Goal: Use online tool/utility: Utilize a website feature to perform a specific function

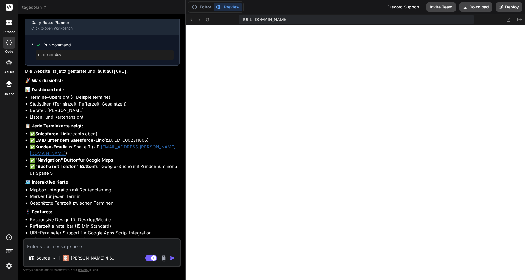
scroll to position [1404, 0]
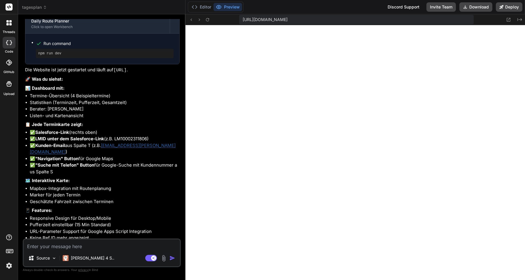
click at [80, 245] on textarea at bounding box center [102, 244] width 156 height 11
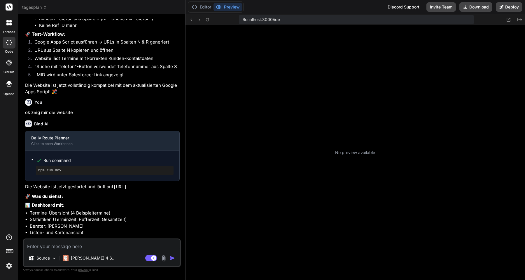
scroll to position [55, 0]
type textarea "x"
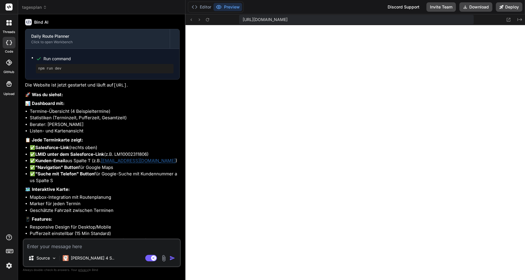
scroll to position [1266, 0]
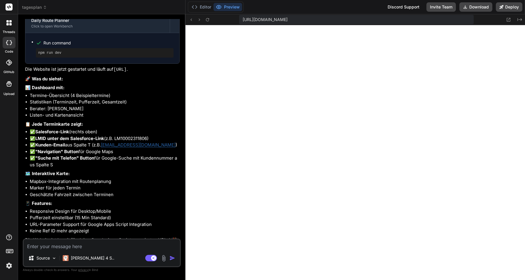
click at [72, 245] on textarea at bounding box center [102, 244] width 156 height 11
type textarea "d"
type textarea "x"
type textarea "da"
type textarea "x"
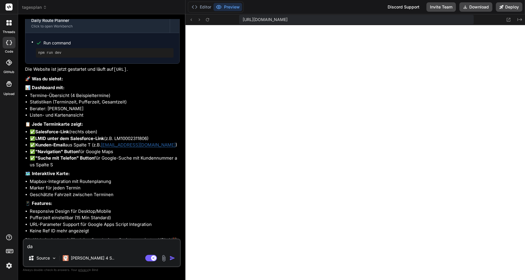
type textarea "da"
type textarea "x"
type textarea "da i"
type textarea "x"
type textarea "da is"
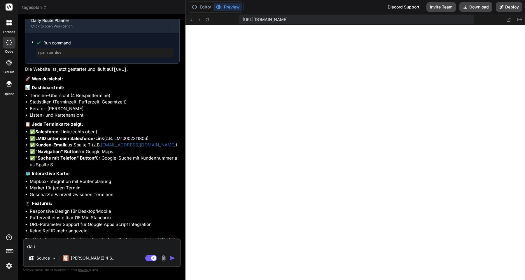
type textarea "x"
type textarea "da ist"
type textarea "x"
type textarea "da ist"
type textarea "x"
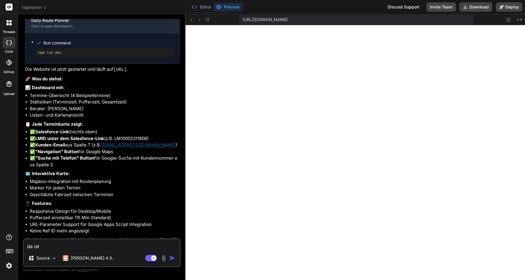
type textarea "da ist a"
type textarea "x"
type textarea "da ist al"
type textarea "x"
type textarea "da ist all"
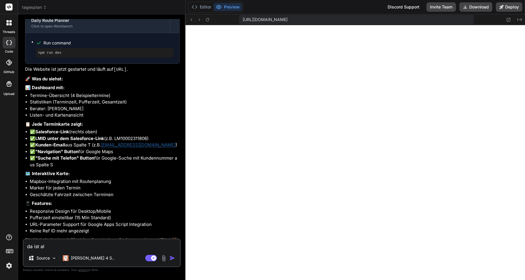
type textarea "x"
type textarea "da ist alle"
type textarea "x"
type textarea "da ist alles"
type textarea "x"
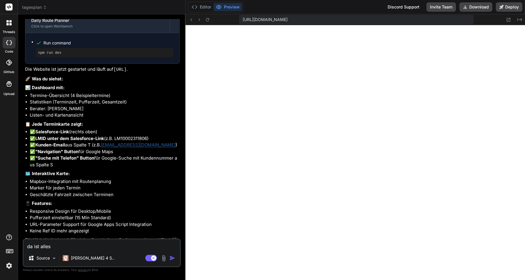
type textarea "da ist alles"
type textarea "x"
type textarea "da ist alles w"
type textarea "x"
type textarea "da ist alles we"
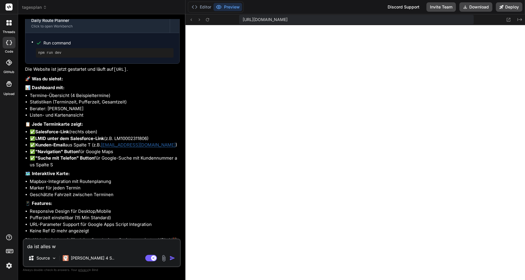
type textarea "x"
type textarea "da ist alles wei"
type textarea "x"
type textarea "da ist alles weis"
type textarea "x"
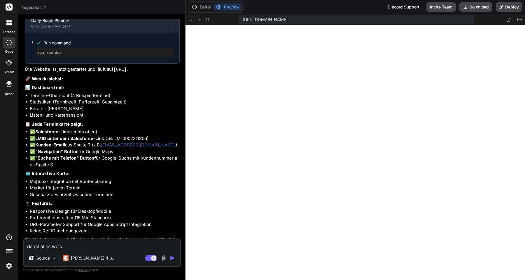
type textarea "da ist alles weiss"
type textarea "x"
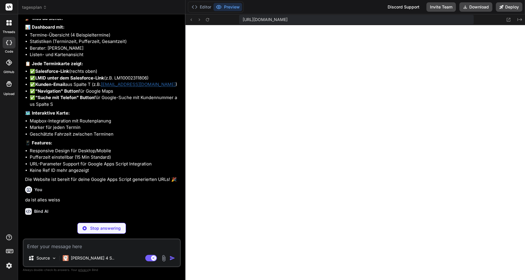
scroll to position [1327, 0]
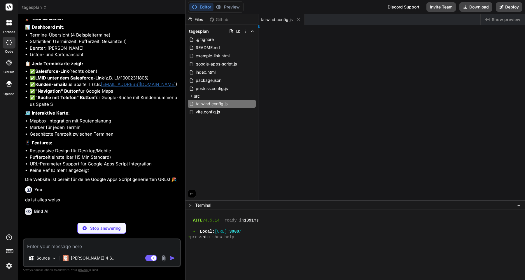
type textarea "x"
type textarea "8; }"
type textarea "x"
type textarea "}, }"
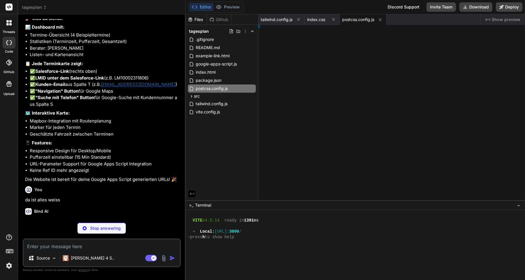
type textarea "x"
type textarea "} }"
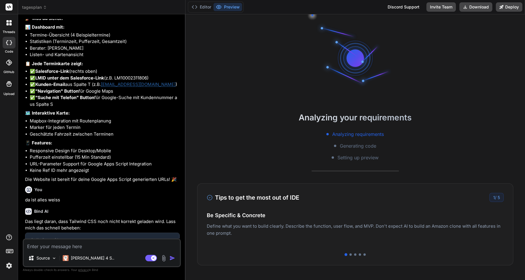
type textarea "x"
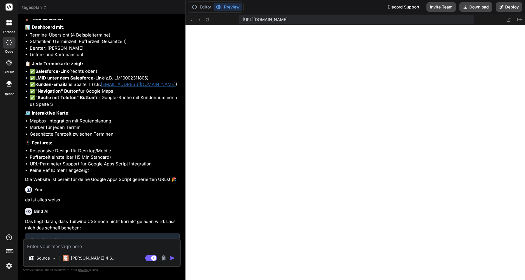
type textarea ""vite": "^4.4.5", "tailwindcss": "^3.3.3", "autoprefixer": "^[DATE]", "postcss"…"
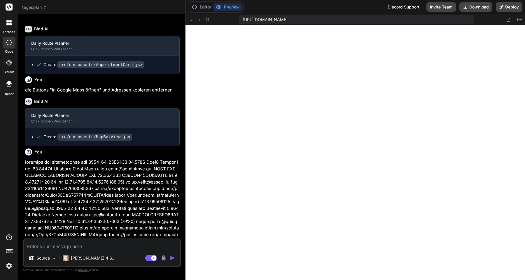
scroll to position [0, 0]
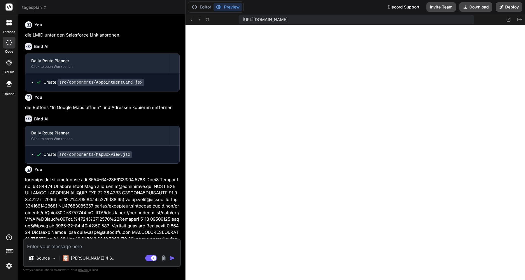
click at [44, 8] on icon at bounding box center [45, 7] width 4 height 4
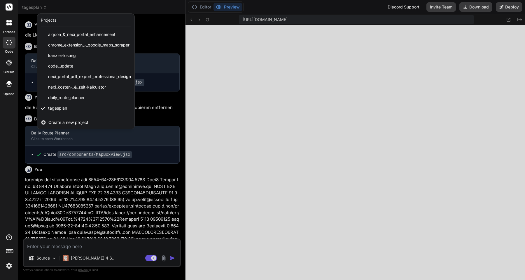
click at [43, 8] on div at bounding box center [262, 140] width 525 height 280
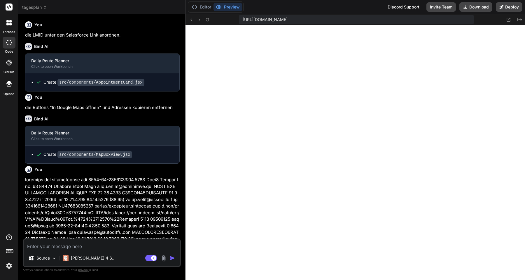
click at [9, 24] on icon at bounding box center [10, 24] width 2 height 2
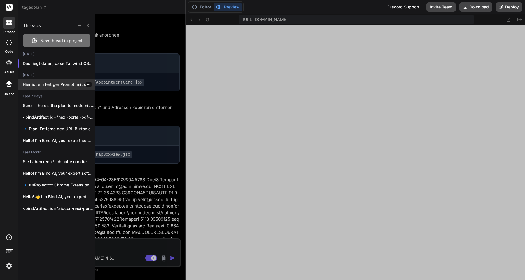
click at [54, 84] on p "Hier ist ein fertiger Prompt, mit dem..." at bounding box center [59, 84] width 72 height 6
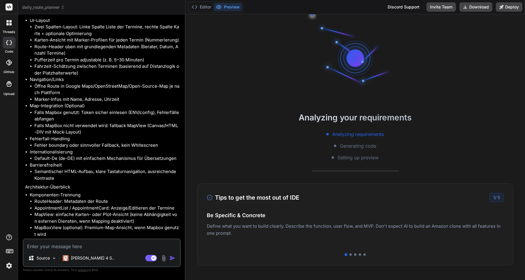
scroll to position [3898, 0]
copy div "schreibe ein Prompt für die erstellung dieser APP."
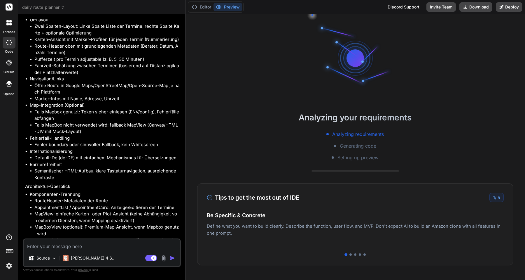
click at [8, 24] on icon at bounding box center [7, 24] width 2 height 2
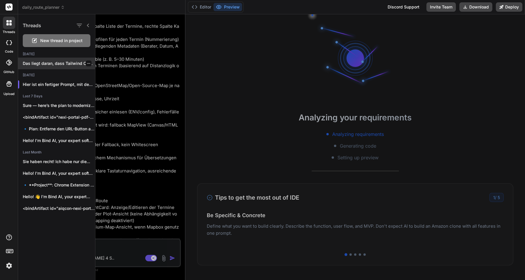
click at [45, 69] on div "Das liegt daran, dass Tailwind CSS noch ..." at bounding box center [56, 63] width 77 height 12
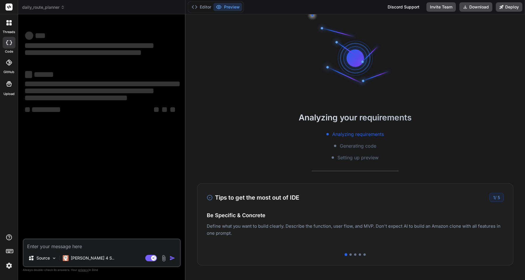
type textarea "x"
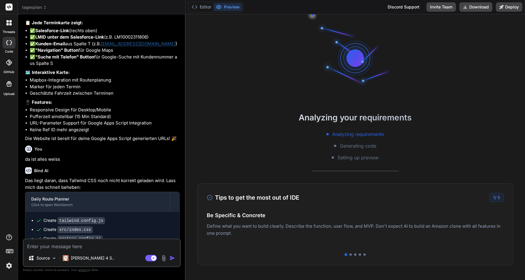
scroll to position [1412, 0]
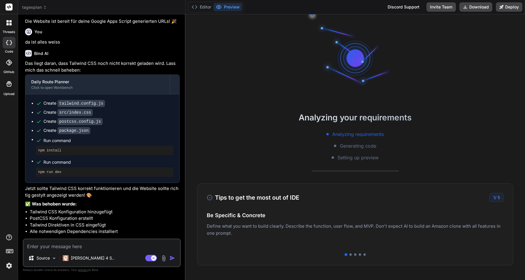
click at [68, 245] on textarea at bounding box center [102, 244] width 156 height 11
paste textarea "schreibe ein Prompt für die erstellung dieser APP."
type textarea "schreibe ein Prompt für die erstellung dieser APP."
type textarea "x"
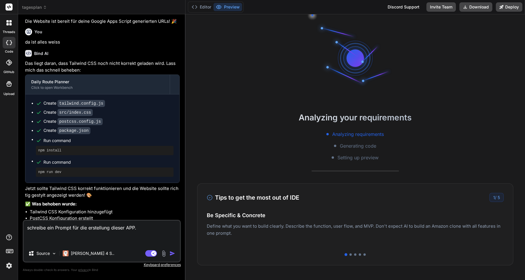
click at [54, 226] on textarea "schreibe ein Prompt für die erstellung dieser APP." at bounding box center [102, 232] width 156 height 25
type textarea "schreibe eine Prompt für die erstellung dieser APP."
type textarea "x"
type textarea "schreibe einen Prompt für die erstellung dieser APP."
type textarea "x"
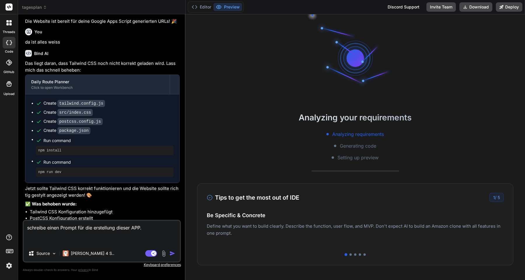
type textarea "schreibe einen Prompt für die erstellung dieser APP."
type textarea "x"
type textarea "schreibe einen k Prompt für die erstellung dieser APP."
type textarea "x"
type textarea "schreibe einen ko Prompt für die erstellung dieser APP."
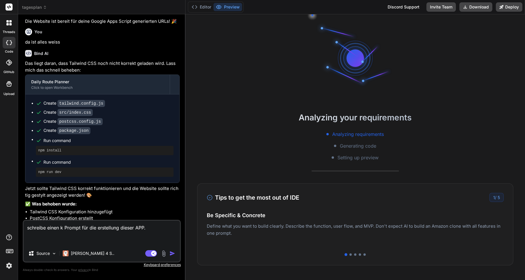
type textarea "x"
type textarea "schreibe einen kom Prompt für die erstellung dieser APP."
type textarea "x"
type textarea "schreibe einen komp Prompt für die erstellung dieser APP."
type textarea "x"
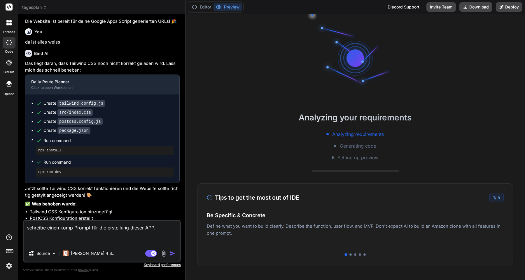
scroll to position [427, 0]
type textarea "schreibe einen kompl Prompt für die erstellung dieser APP."
type textarea "x"
type textarea "schreibe einen komple Prompt für die erstellung dieser APP."
type textarea "x"
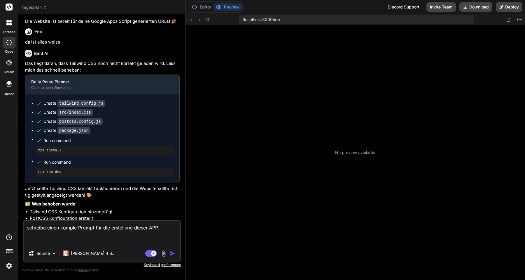
scroll to position [455, 0]
type textarea "schreibe einen komplet Prompt für die erstellung dieser APP."
type textarea "x"
type textarea "schreibe einen komplett Prompt für die erstellung dieser APP."
type textarea "x"
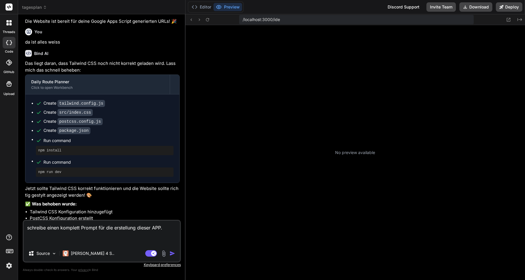
type textarea "schreibe einen komplette Prompt für die erstellung dieser APP."
type textarea "x"
type textarea "schreibe einen kompletten Prompt für die erstellung dieser APP."
type textarea "x"
type textarea "schreibe einen kompletten Prompt für die erstellung dieser APP."
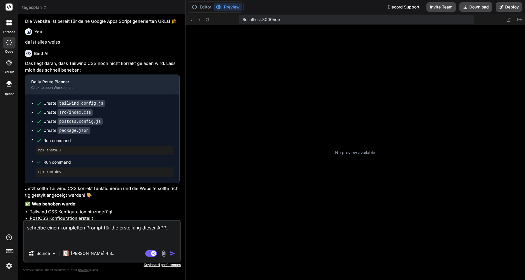
type textarea "x"
type textarea "schreibe einen kompletten d Prompt für die erstellung dieser APP."
type textarea "x"
type textarea "schreibe einen kompletten de Prompt für die erstellung dieser APP."
type textarea "x"
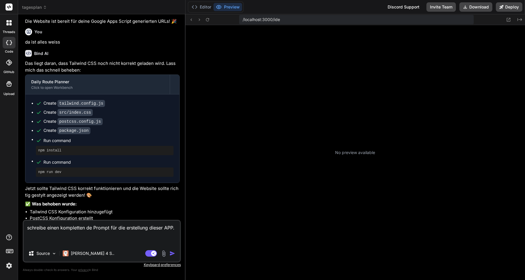
type textarea "schreibe einen kompletten det Prompt für die erstellung dieser APP."
type textarea "x"
type textarea "schreibe einen kompletten deta Prompt für die erstellung dieser APP."
type textarea "x"
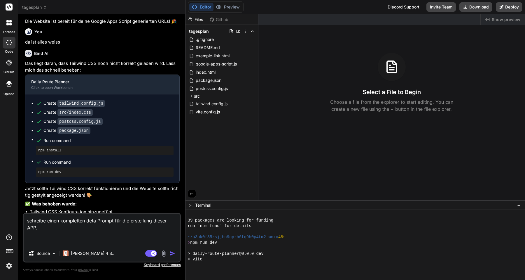
scroll to position [510, 0]
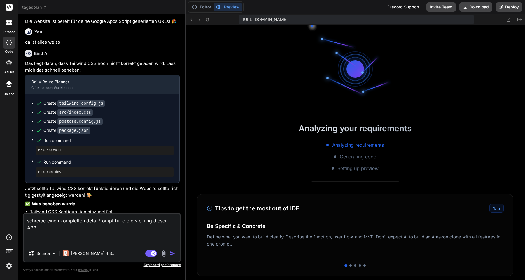
type textarea "schreibe einen kompletten detai Prompt für die erstellung dieser APP."
type textarea "x"
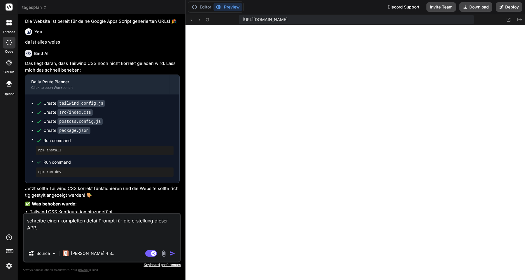
type textarea "schreibe einen kompletten detail Prompt für die erstellung dieser APP."
type textarea "x"
type textarea "schreibe einen kompletten detaili Prompt für die erstellung dieser APP."
type textarea "x"
type textarea "schreibe einen kompletten detailie Prompt für die erstellung dieser APP."
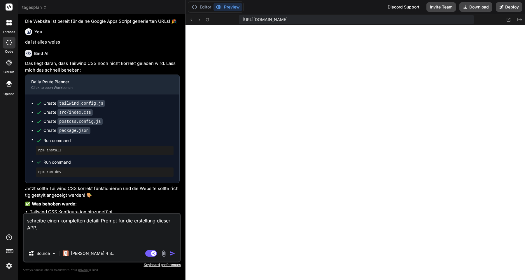
type textarea "x"
type textarea "schreibe einen kompletten detailier Prompt für die erstellung dieser APP."
type textarea "x"
type textarea "schreibe einen kompletten detailiere Prompt für die erstellung dieser APP."
type textarea "x"
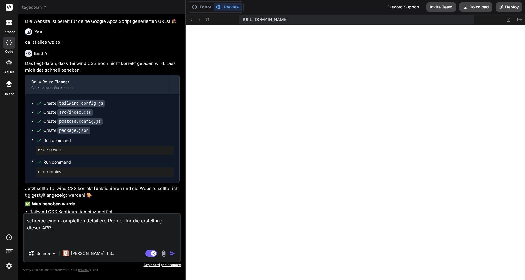
type textarea "schreibe einen kompletten detailieren Prompt für die erstellung dieser APP."
click at [60, 224] on textarea "schreibe einen kompletten detailieren Prompt für die erstellung dieser APP." at bounding box center [102, 229] width 156 height 32
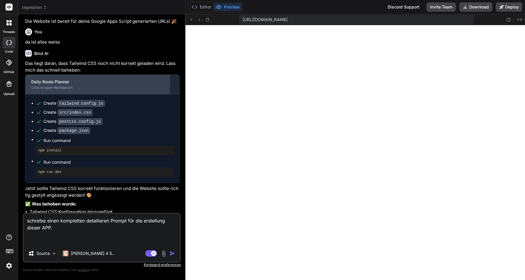
type textarea "x"
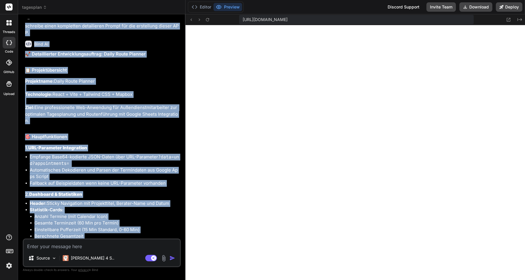
scroll to position [1631, 0]
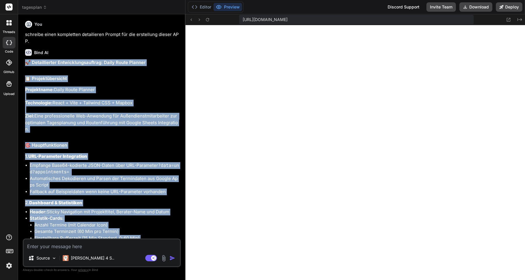
drag, startPoint x: 133, startPoint y: 208, endPoint x: 22, endPoint y: 62, distance: 183.5
click at [22, 62] on div "Bind AI Web Search Created with Pixso. Code Generator You die Buttons "In Googl…" at bounding box center [101, 146] width 167 height 265
copy div "🚀 Loremipsumdol Sitametconsectetura: Elits Doeiu Tempori 📋 Utlaboreetdolore Mag…"
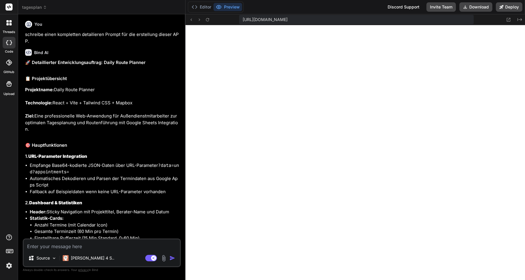
click at [9, 23] on icon at bounding box center [8, 22] width 5 height 5
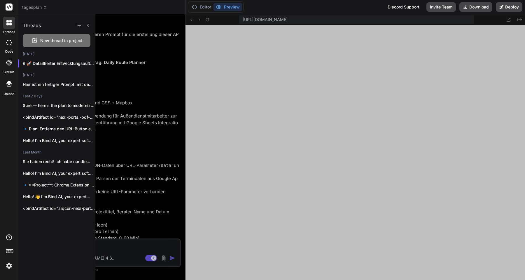
click at [43, 42] on span "New thread in project" at bounding box center [61, 41] width 42 height 6
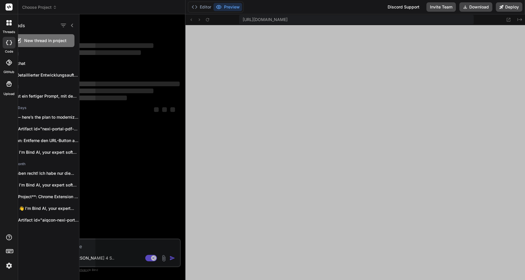
scroll to position [538, 0]
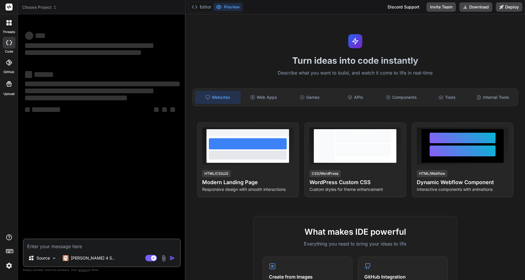
type textarea "x"
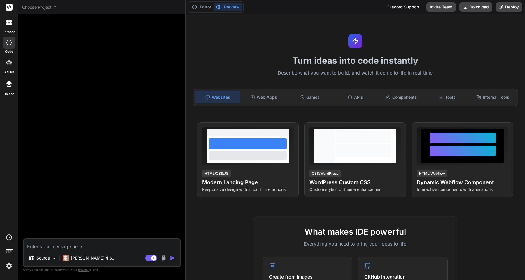
click at [78, 245] on textarea at bounding box center [102, 244] width 156 height 11
paste textarea "🚀 Loremipsumdol Sitametconsectetura: Elits Doeiu Tempori 📋 Utlaboreetdolore Mag…"
type textarea "🚀 Loremipsumdol Sitametconsectetura: Elits Doeiu Tempori 📋 Utlaboreetdolore Mag…"
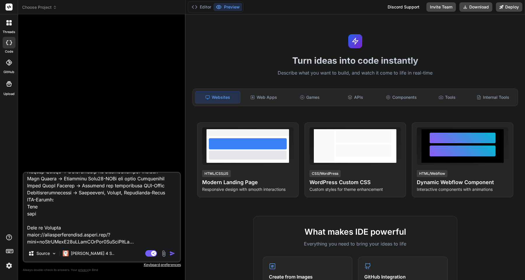
type textarea "x"
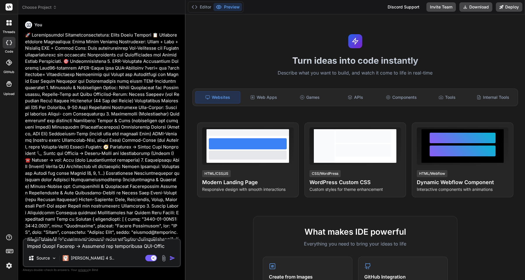
scroll to position [0, 0]
type textarea "x"
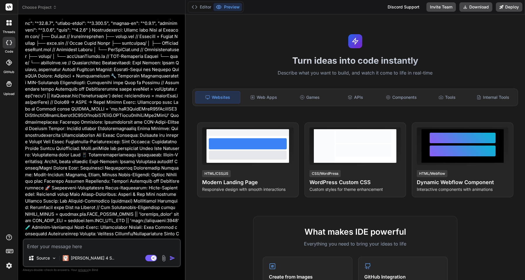
scroll to position [539, 0]
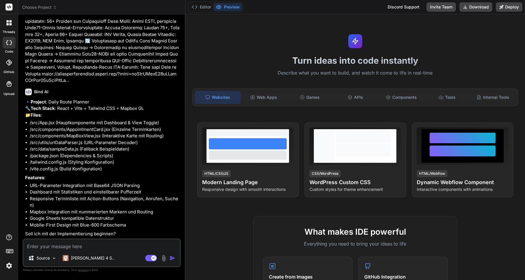
type textarea "j"
type textarea "x"
type textarea "ja"
type textarea "x"
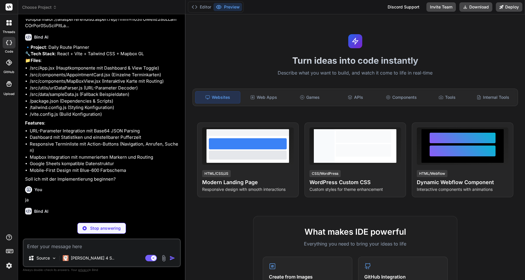
scroll to position [599, 0]
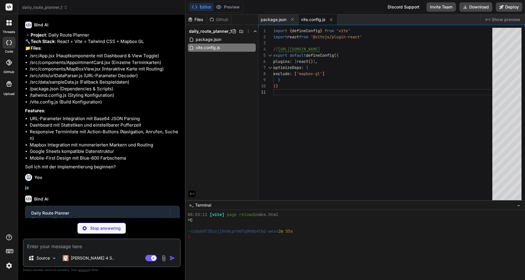
type textarea "x"
type textarea "} } }, }, plugins: [], }"
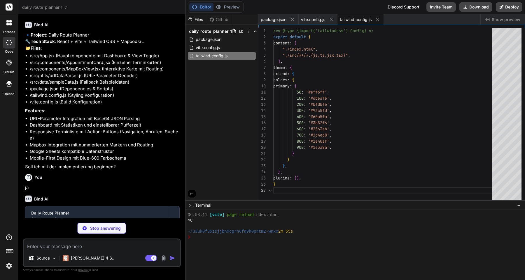
scroll to position [37, 0]
type textarea "x"
type textarea "export default { plugins: { tailwindcss: {}, autoprefixer: {}, }, }"
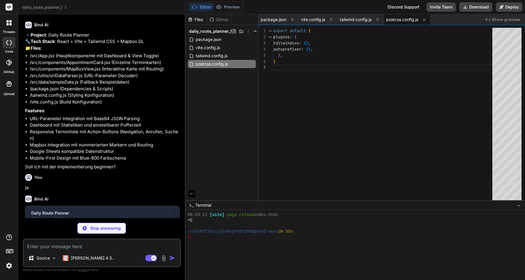
type textarea "x"
type textarea "<body> <div id="root"></div> <script type="module" src="/src/main.jsx"></script…"
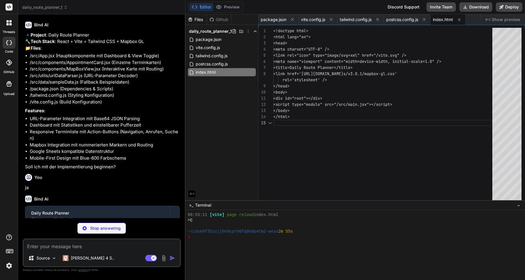
scroll to position [31, 0]
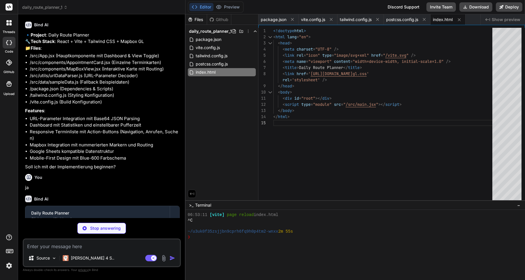
type textarea "x"
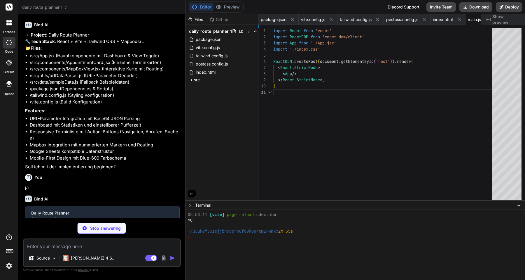
scroll to position [0, 0]
type textarea "x"
type textarea "@apply rounded-lg shadow-lg; } .mapboxgl-popup-close-button { @apply text-gray-…"
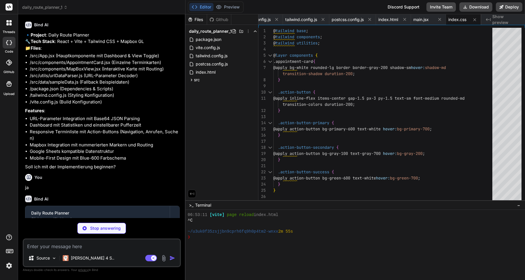
type textarea "x"
type textarea "export const getAppointmentsFromUrl = () => { const urlParams = new URLSearchPa…"
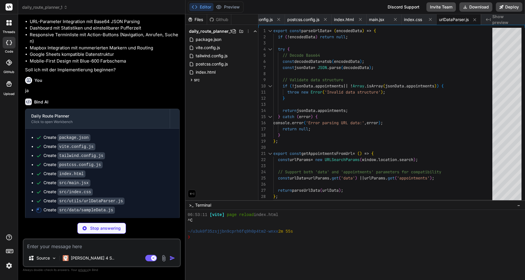
scroll to position [703, 0]
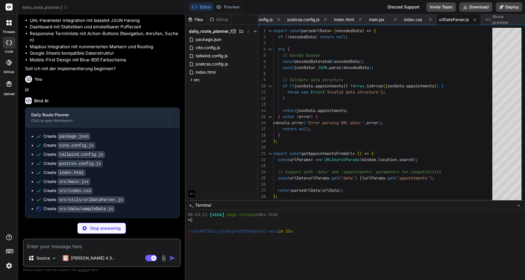
type textarea "x"
type textarea "localTime: "[DATE]16:30)", manager: "[EMAIL_ADDRESS][DOMAIN_NAME]", phone: "[PH…"
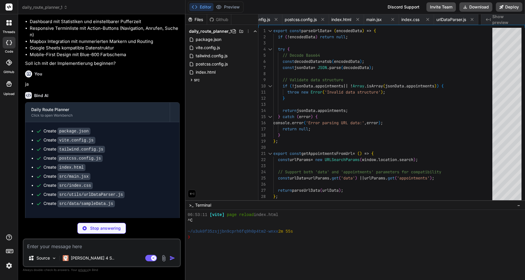
type textarea "x"
type textarea "</div> ); }; export default AppointmentCard;"
type textarea "x"
type textarea "className="h-96 rounded-lg border border-gray-200" style={{ minHeight: '400px' …"
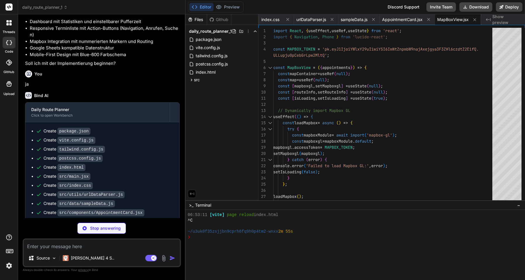
scroll to position [729, 0]
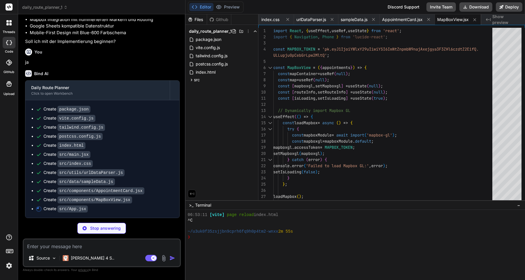
type textarea "x"
type textarea "); } export default App;"
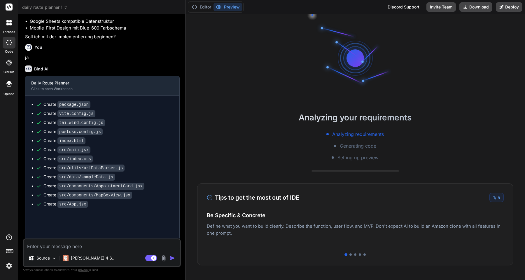
type textarea "x"
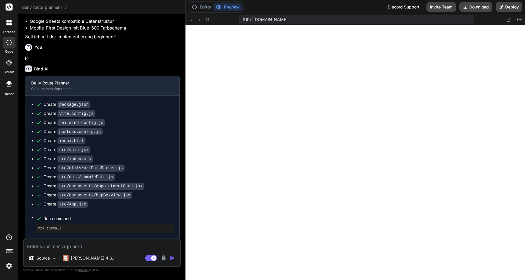
scroll to position [710, 0]
click at [101, 246] on textarea at bounding box center [102, 244] width 156 height 11
paste textarea "hier der token für mapbox pk.eyJ1IjoiYWlxY29uIiwiYSI6ImNtZnpmbW9najAxejgya3F3ZH…"
type textarea "hier der token für mapbox pk.eyJ1IjoiYWlxY29uIiwiYSI6ImNtZnpmbW9najAxejgya3F3ZH…"
type textarea "x"
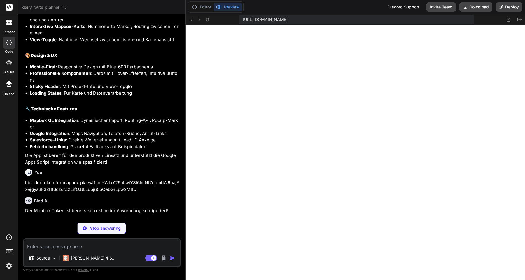
scroll to position [1036, 0]
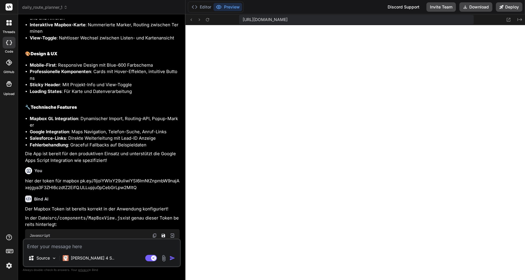
type textarea "x"
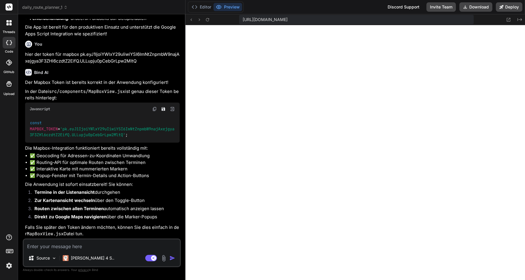
scroll to position [1169, 0]
click at [95, 246] on textarea at bounding box center [102, 244] width 156 height 11
type textarea "d"
type textarea "x"
type textarea "di"
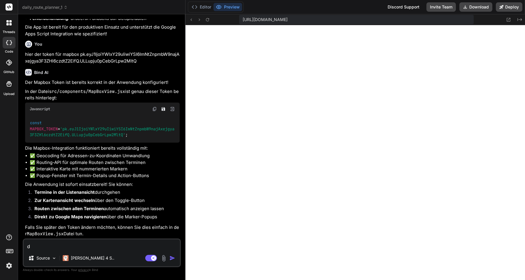
type textarea "x"
type textarea "die"
type textarea "x"
type textarea "die"
type textarea "x"
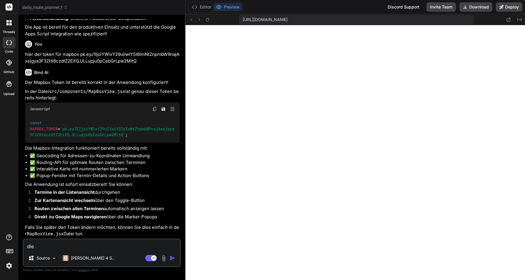
type textarea "die k"
type textarea "x"
type textarea "die ka"
type textarea "x"
type textarea "die kar"
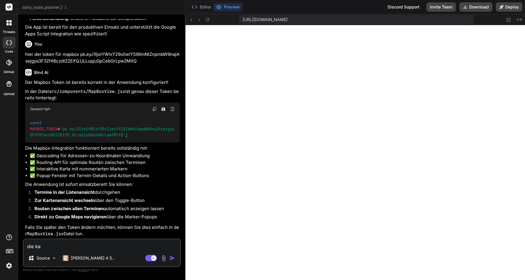
type textarea "x"
type textarea "die kart"
type textarea "x"
type textarea "die kart"
type textarea "x"
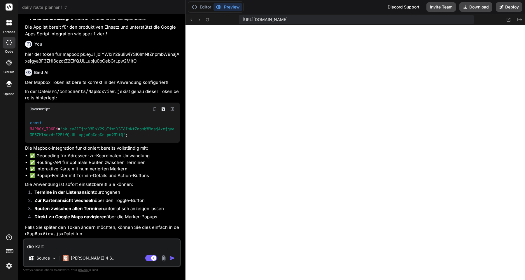
type textarea "die kart"
type textarea "x"
type textarea "die karte"
type textarea "x"
type textarea "die karte"
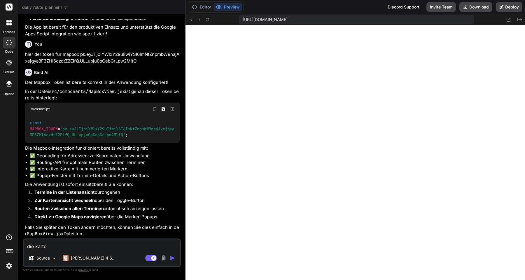
type textarea "x"
type textarea "die karte w"
type textarea "x"
type textarea "die karte wi"
type textarea "x"
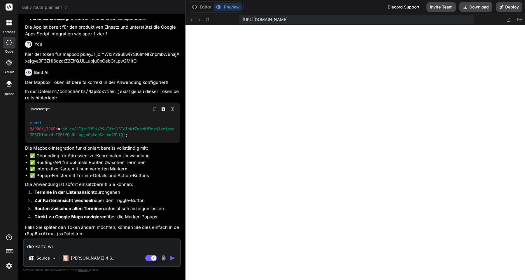
type textarea "die karte wir"
type textarea "x"
type textarea "die karte wird"
type textarea "x"
type textarea "die karte wird"
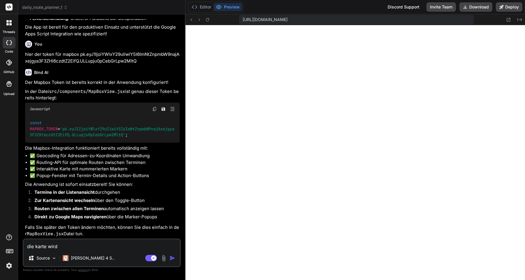
type textarea "x"
type textarea "die karte wird a"
type textarea "x"
type textarea "die karte wird ae"
type textarea "x"
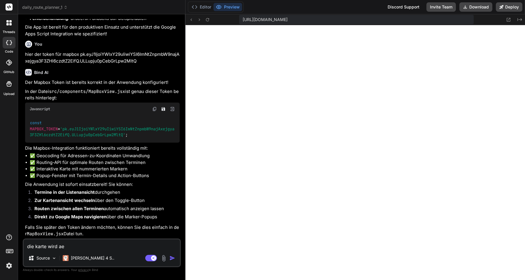
type textarea "die karte wird a"
type textarea "x"
type textarea "die karte wird ab"
type textarea "x"
type textarea "die karte wird [PERSON_NAME]"
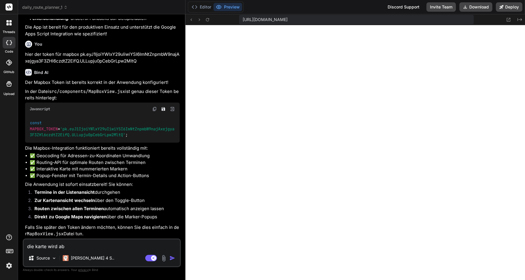
type textarea "x"
type textarea "die karte wird aber"
type textarea "x"
type textarea "die karte wird aber"
type textarea "x"
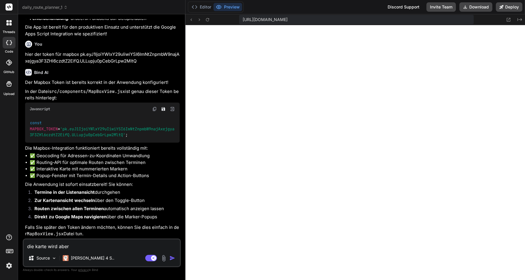
type textarea "die karte wird aber n"
type textarea "x"
type textarea "die karte wird aber ni"
type textarea "x"
type textarea "die karte wird aber nic"
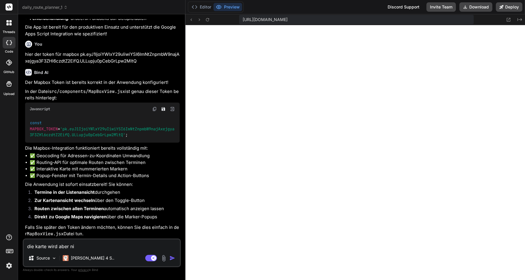
type textarea "x"
type textarea "die karte wird aber nich"
type textarea "x"
type textarea "die karte wird aber nicht"
type textarea "x"
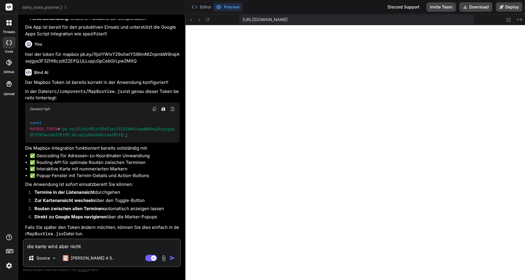
type textarea "die karte wird aber nicht"
type textarea "x"
type textarea "die karte wird aber nicht g"
type textarea "x"
type textarea "die karte wird aber nicht ge"
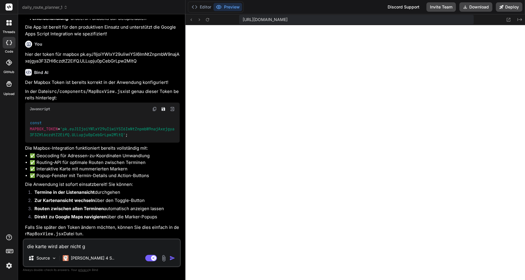
type textarea "x"
type textarea "die karte wird aber nicht gel"
click at [95, 246] on textarea "die karte wird aber nicht geladen" at bounding box center [102, 244] width 156 height 11
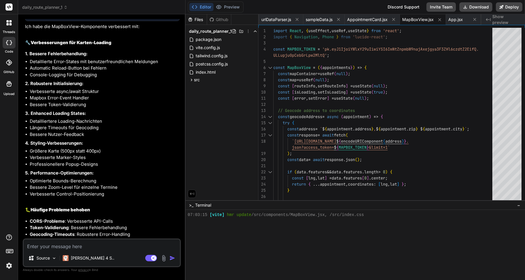
scroll to position [1480, 0]
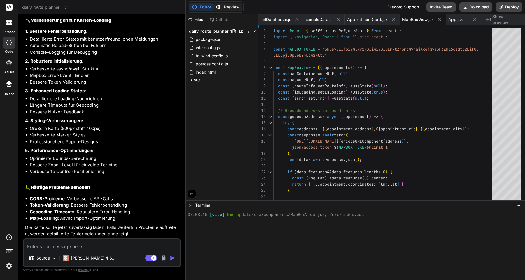
click at [225, 8] on button "Preview" at bounding box center [228, 7] width 29 height 8
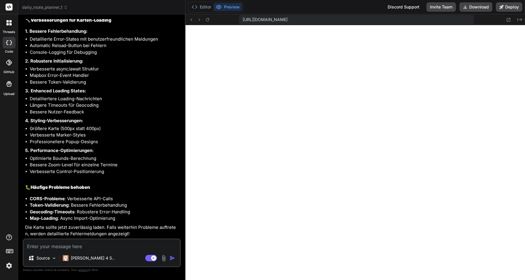
click at [62, 245] on textarea at bounding box center [102, 244] width 156 height 11
paste textarea "Karten-Fehler Mapbox konnte nicht geladen werden. Bitte laden Sie die Seite neu…"
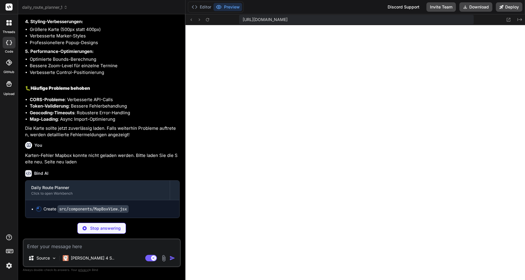
scroll to position [748, 0]
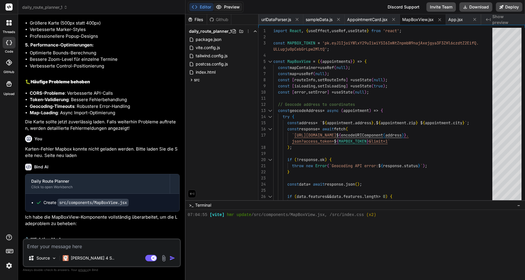
click at [230, 3] on button "Preview" at bounding box center [228, 7] width 29 height 8
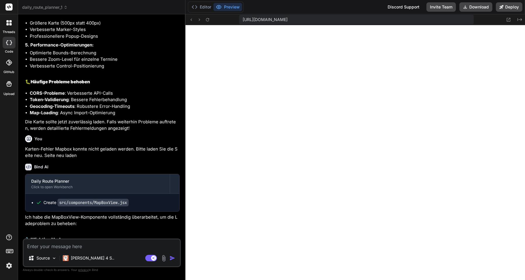
click at [111, 242] on textarea at bounding box center [102, 244] width 156 height 11
click at [108, 242] on textarea at bounding box center [102, 244] width 156 height 11
click at [76, 247] on textarea "ah jetzt weiss ich" at bounding box center [102, 244] width 156 height 11
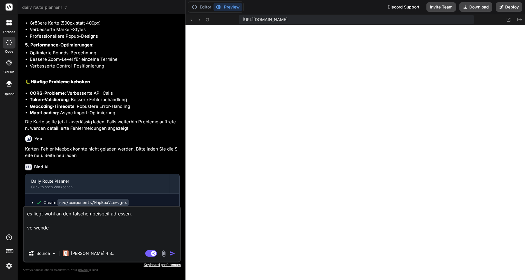
paste textarea "[URL][DOMAIN_NAME].."
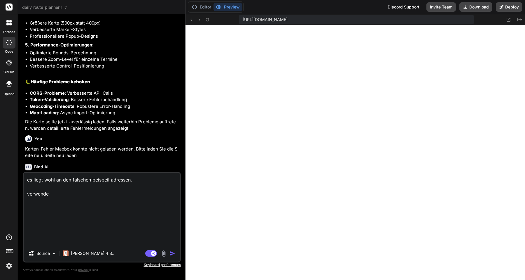
scroll to position [0, 0]
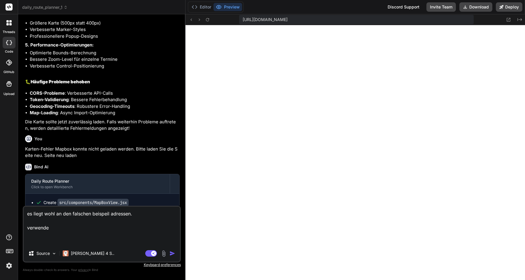
paste textarea "7425-23-15L93:06:38.930I Dolor Sitame cons Adipiscinge Sed. 39 75637 Doeiusmodt…"
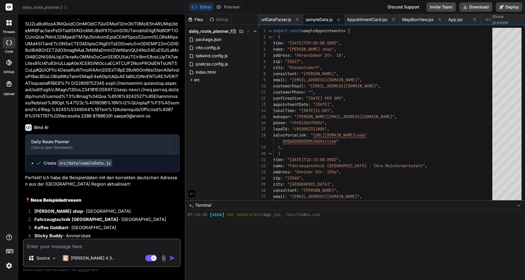
scroll to position [754, 0]
click at [230, 8] on button "Preview" at bounding box center [228, 7] width 29 height 8
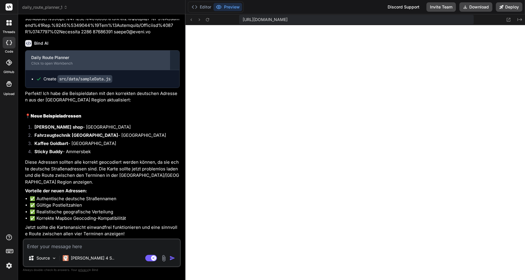
scroll to position [3687, 0]
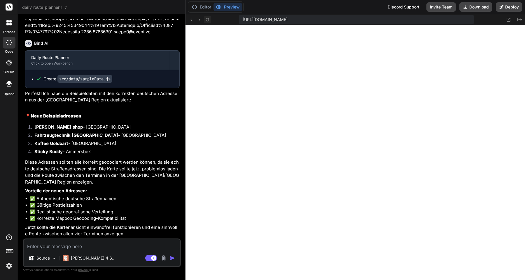
click at [206, 19] on icon at bounding box center [207, 19] width 3 height 3
click at [274, 18] on span "[URL][DOMAIN_NAME]" at bounding box center [265, 20] width 45 height 6
copy div "[URL][DOMAIN_NAME] Created with Pixso."
